Goal: Information Seeking & Learning: Find specific fact

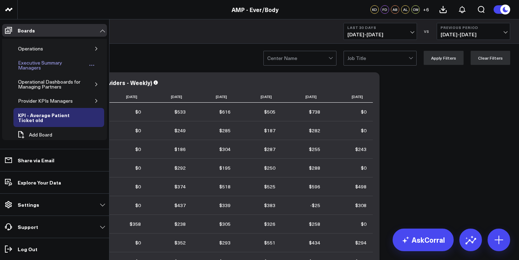
click at [42, 67] on div "Executive Summary Managers" at bounding box center [51, 65] width 71 height 13
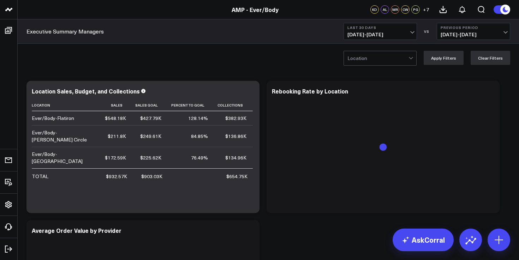
click at [384, 37] on span "09/07/25 - 10/06/25" at bounding box center [381, 35] width 66 height 6
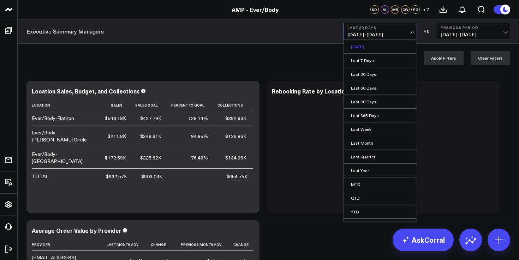
click at [372, 50] on link "Yesterday" at bounding box center [380, 46] width 73 height 13
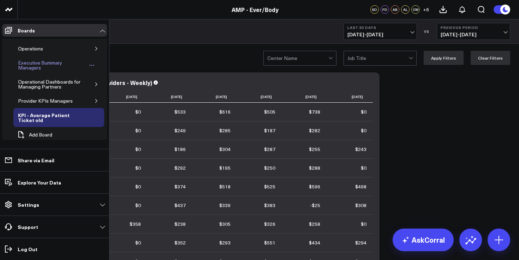
click at [52, 65] on div "Executive Summary Managers" at bounding box center [51, 65] width 71 height 13
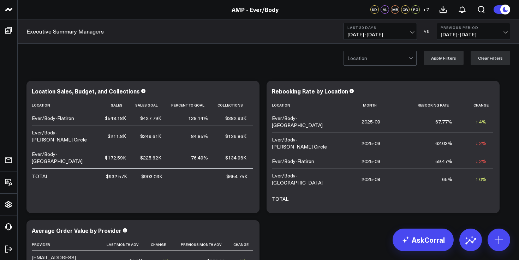
click at [397, 26] on b "Last 30 Days" at bounding box center [381, 27] width 66 height 4
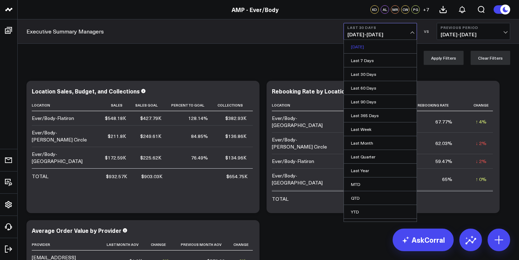
click at [369, 48] on link "Yesterday" at bounding box center [380, 46] width 73 height 13
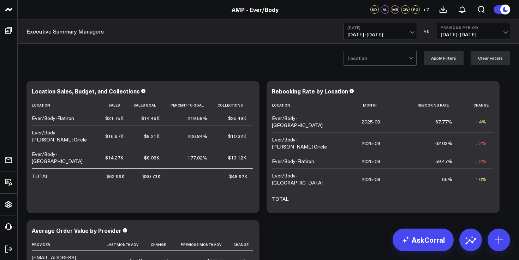
click at [393, 34] on span "10/06/25 - 10/06/25" at bounding box center [381, 35] width 66 height 6
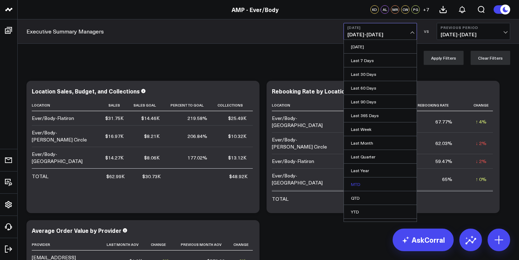
click at [368, 185] on link "MTD" at bounding box center [380, 184] width 73 height 13
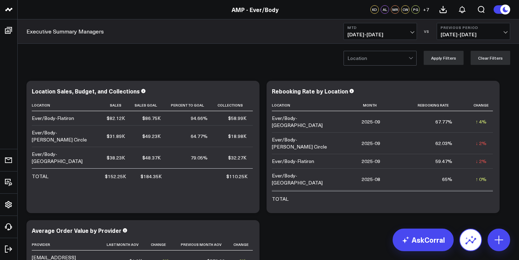
click at [478, 241] on button at bounding box center [471, 240] width 23 height 23
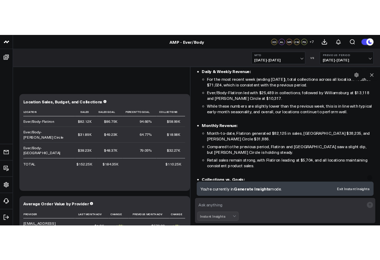
scroll to position [99, 0]
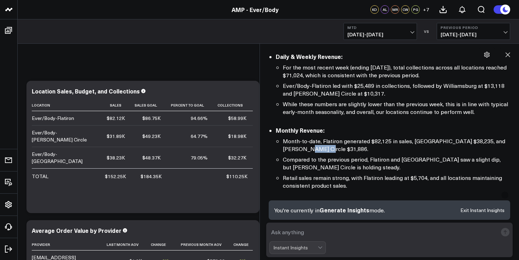
drag, startPoint x: 302, startPoint y: 150, endPoint x: 321, endPoint y: 149, distance: 19.1
click at [321, 149] on li "Month-to-date, Flatiron generated $82,125 in sales, Williamsburg $38,235, and L…" at bounding box center [397, 145] width 228 height 16
click at [517, 43] on div "Executive Summary Managers MTD 10/01/25 - 10/06/25 VS Previous Period 09/25/25 …" at bounding box center [269, 31] width 502 height 24
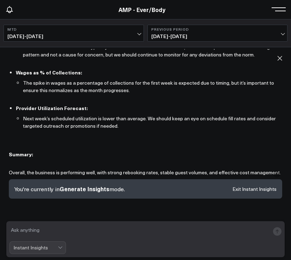
scroll to position [721, 0]
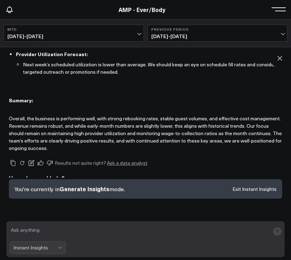
click at [112, 228] on textarea at bounding box center [140, 232] width 260 height 14
type textarea "logan circle mtd sales"
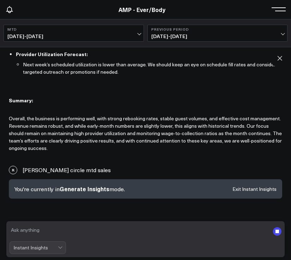
scroll to position [731, 0]
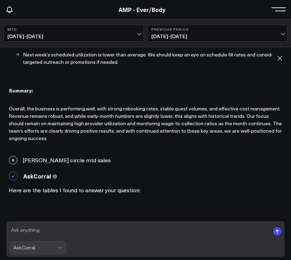
scroll to position [1320, 0]
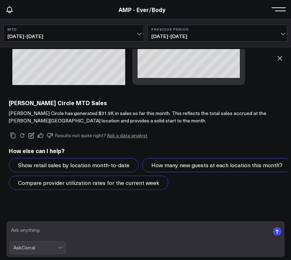
click at [122, 229] on textarea at bounding box center [140, 232] width 260 height 14
type textarea "logan circle cllections mtd"
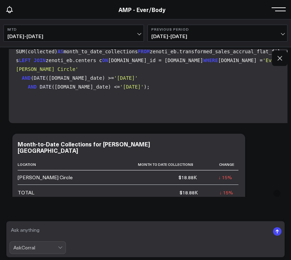
scroll to position [1564, 0]
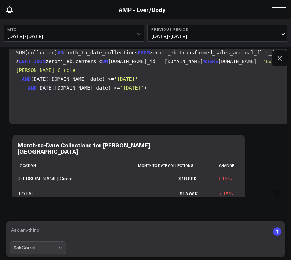
click at [58, 225] on textarea at bounding box center [140, 232] width 260 height 14
type textarea "retail logan circle mtd"
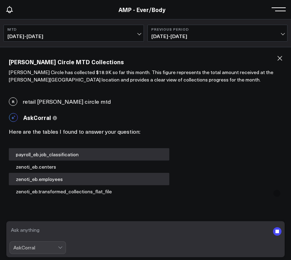
scroll to position [1923, 0]
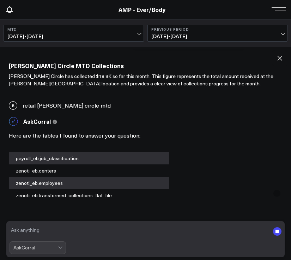
click at [84, 231] on textarea at bounding box center [140, 232] width 260 height 14
type textarea "products logan circle mtd"
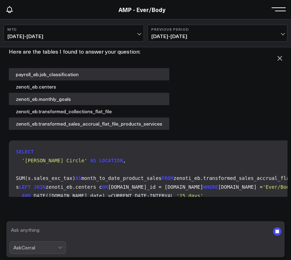
scroll to position [2692, 0]
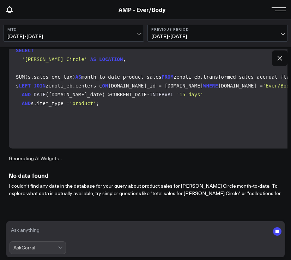
click at [94, 229] on textarea at bounding box center [140, 232] width 260 height 14
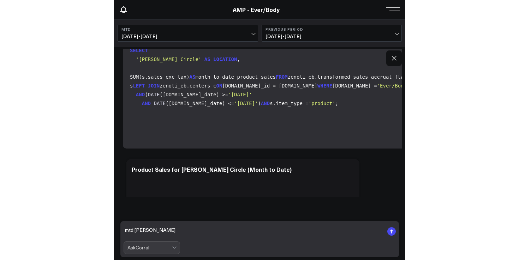
scroll to position [3038, 0]
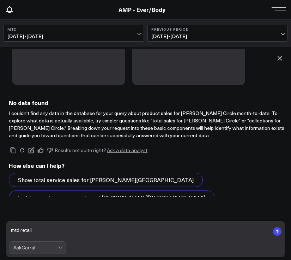
type textarea "mtd retail"
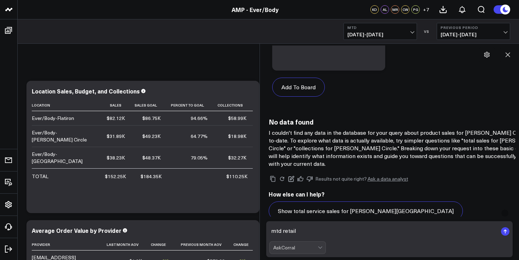
scroll to position [4126, 0]
